Goal: Task Accomplishment & Management: Manage account settings

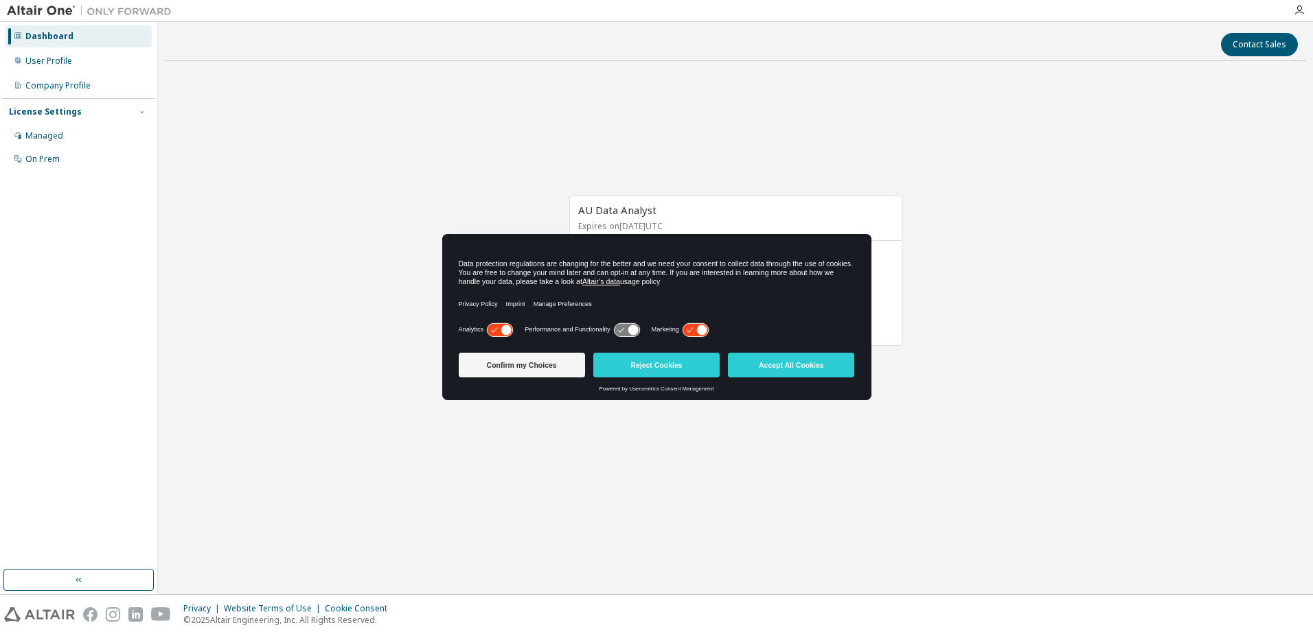
click at [805, 365] on button "Accept All Cookies" at bounding box center [791, 365] width 126 height 25
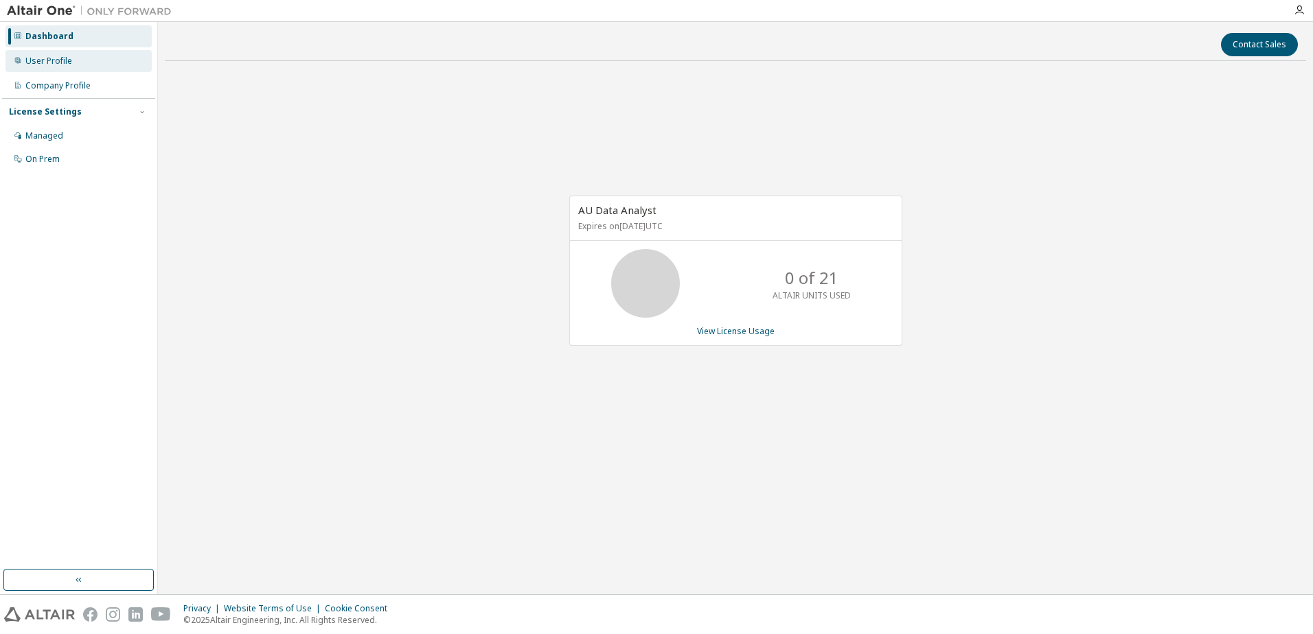
click at [55, 56] on div "User Profile" at bounding box center [48, 61] width 47 height 11
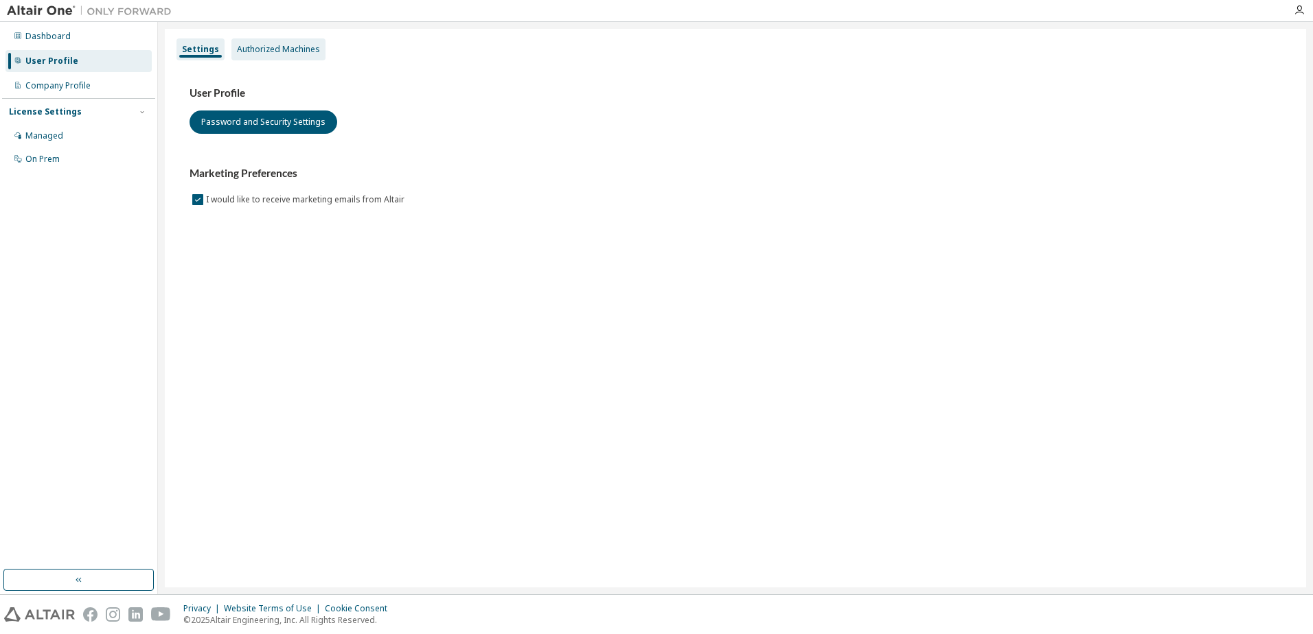
click at [276, 58] on div "Authorized Machines" at bounding box center [278, 49] width 94 height 22
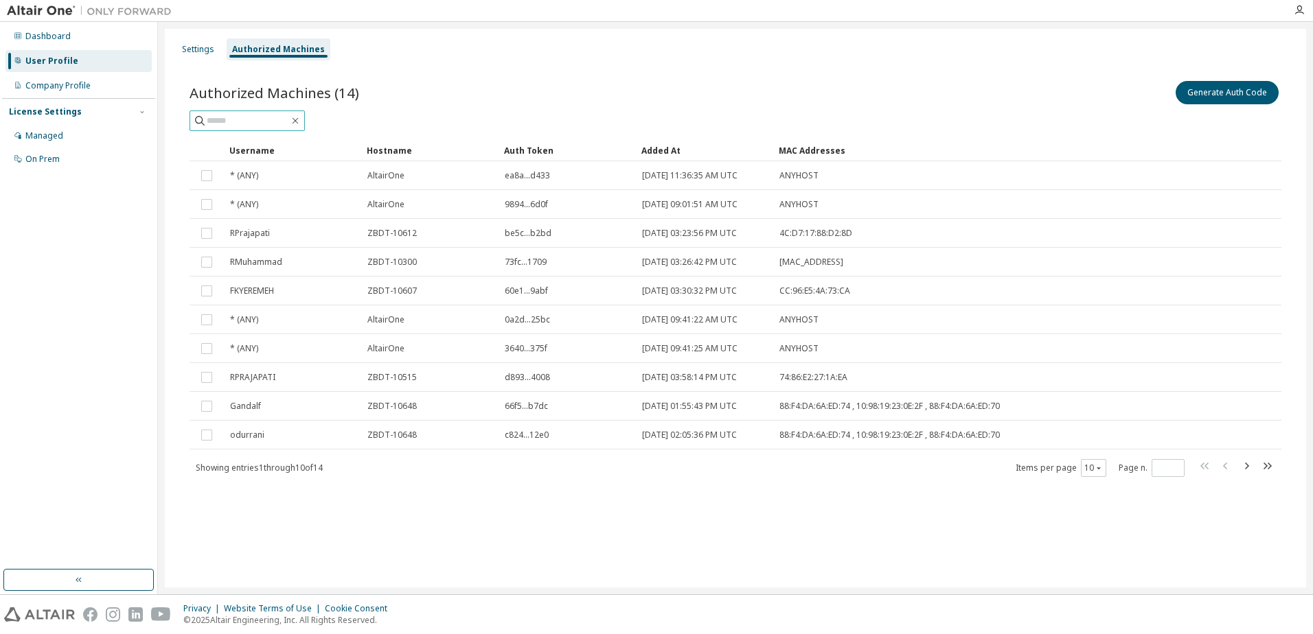
click at [273, 115] on input "text" at bounding box center [248, 121] width 82 height 14
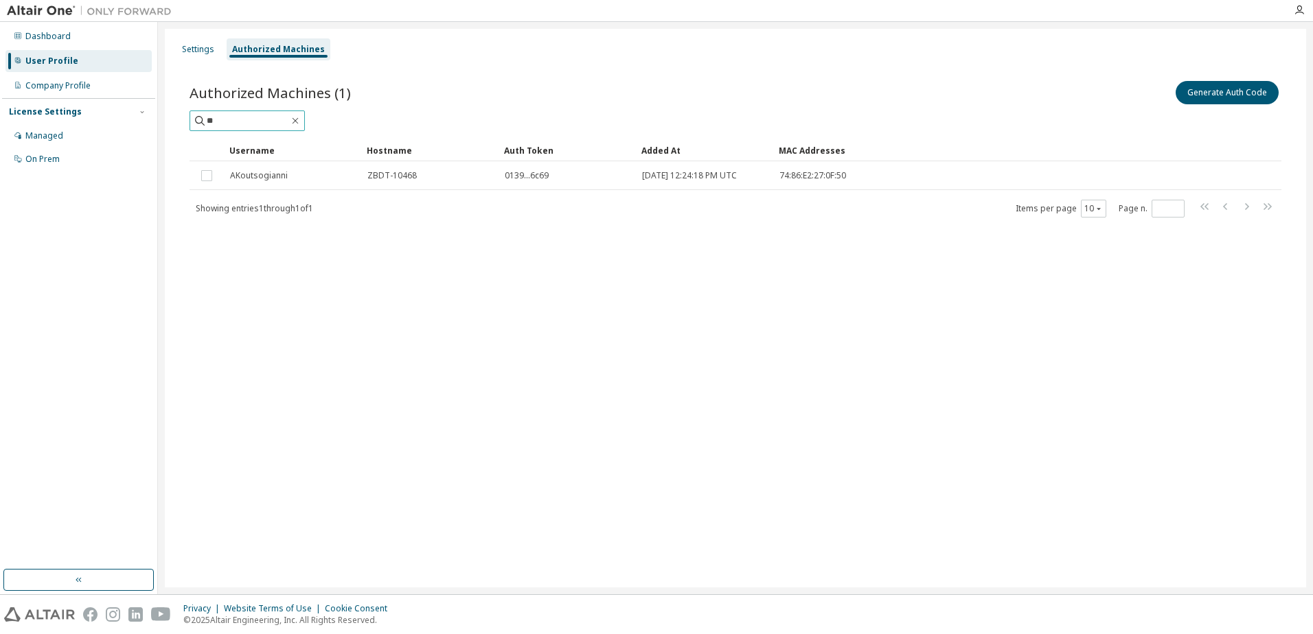
type input "*"
click at [252, 122] on input "text" at bounding box center [248, 121] width 82 height 14
paste input "********"
type input "********"
click at [301, 119] on icon "button" at bounding box center [295, 120] width 11 height 11
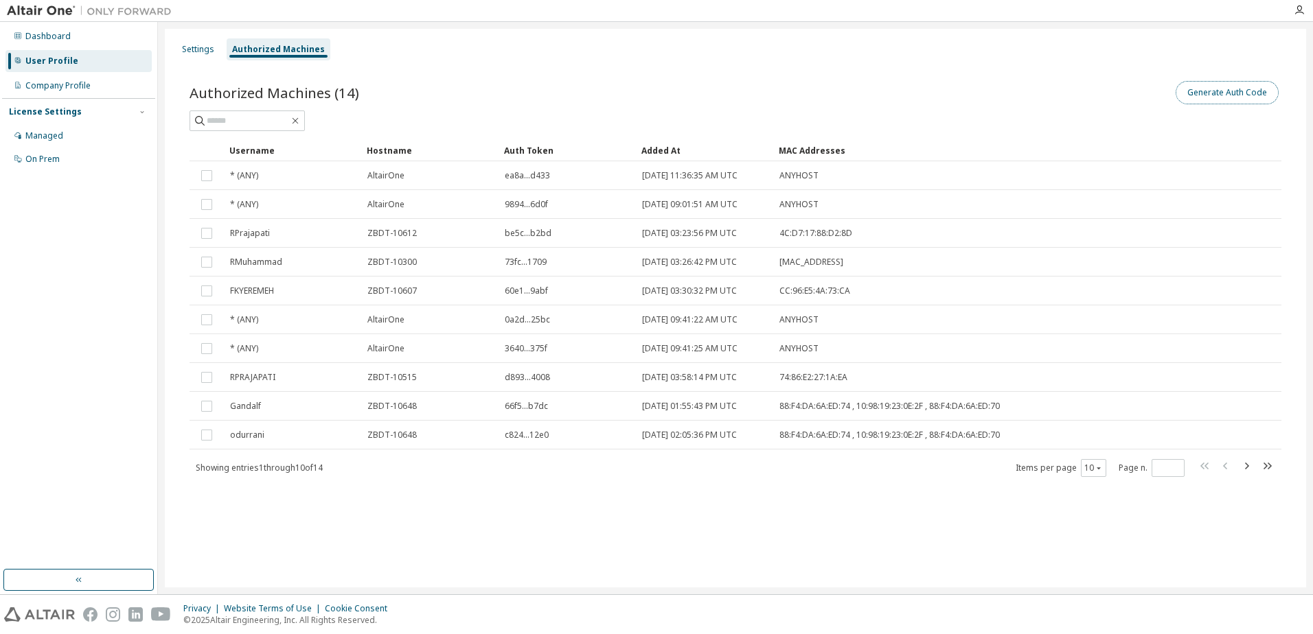
click at [1215, 89] on button "Generate Auth Code" at bounding box center [1227, 92] width 103 height 23
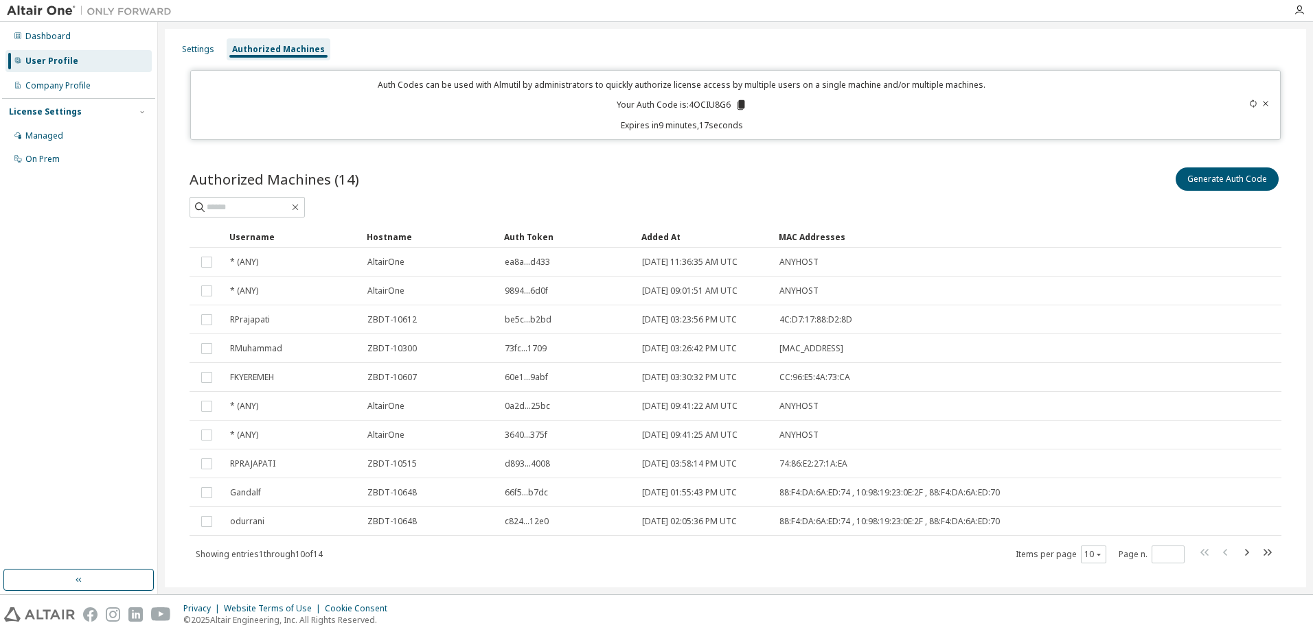
click at [75, 317] on div "Dashboard User Profile Company Profile License Settings Managed On Prem" at bounding box center [78, 296] width 153 height 544
click at [1298, 13] on icon "button" at bounding box center [1299, 10] width 11 height 11
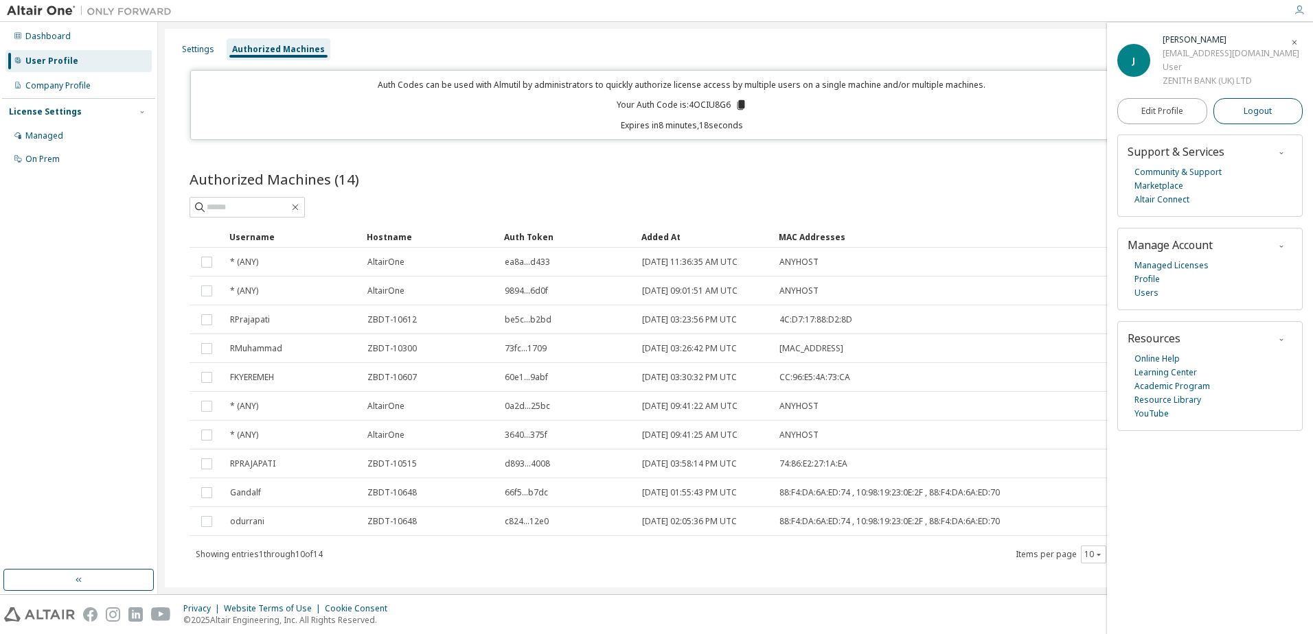
click at [1258, 117] on span "Logout" at bounding box center [1258, 111] width 28 height 14
